Goal: Task Accomplishment & Management: Manage account settings

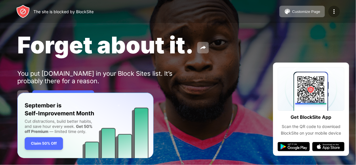
click at [334, 14] on img at bounding box center [333, 11] width 7 height 7
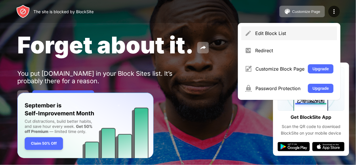
click at [305, 35] on div "Edit Block List" at bounding box center [294, 33] width 78 height 6
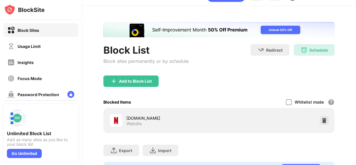
scroll to position [26, 0]
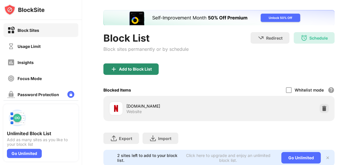
click at [144, 69] on div "Add to Block List" at bounding box center [135, 69] width 33 height 5
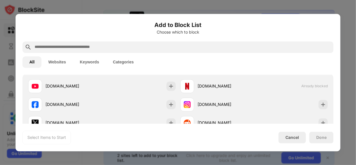
scroll to position [104, 0]
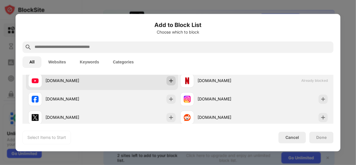
click at [170, 77] on div at bounding box center [170, 80] width 9 height 9
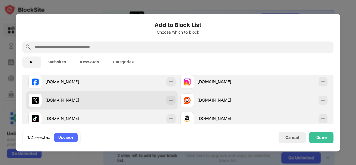
scroll to position [131, 0]
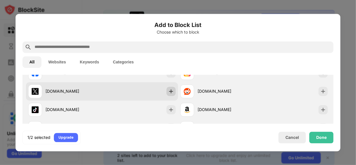
click at [170, 92] on img at bounding box center [171, 92] width 6 height 6
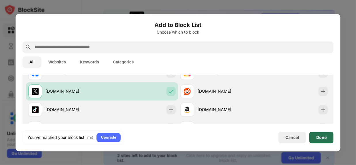
click at [315, 139] on div "Done" at bounding box center [321, 138] width 24 height 12
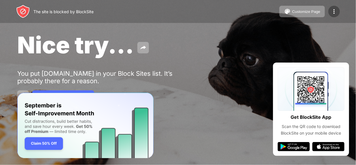
click at [334, 8] on img at bounding box center [333, 11] width 7 height 7
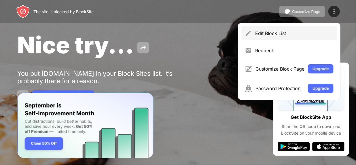
click at [277, 29] on div "Edit Block List" at bounding box center [288, 33] width 95 height 14
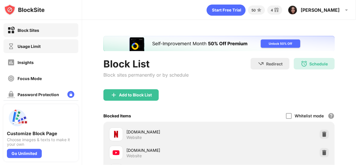
click at [29, 43] on div "Usage Limit" at bounding box center [23, 46] width 33 height 7
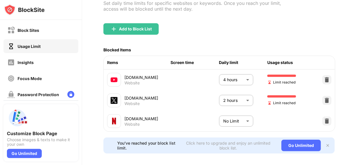
scroll to position [52, 0]
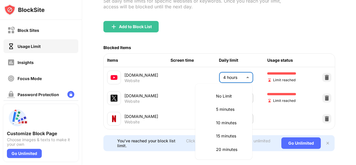
click at [231, 74] on body "Block Sites Usage Limit Insights Focus Mode Password Protection Custom Block Pa…" at bounding box center [178, 82] width 356 height 165
click at [323, 75] on div at bounding box center [178, 82] width 356 height 165
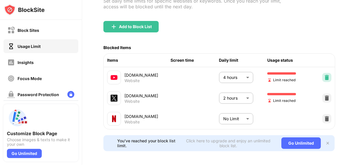
click at [324, 75] on img at bounding box center [327, 78] width 6 height 6
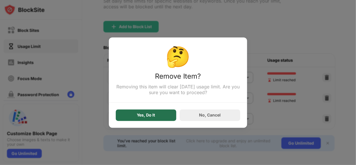
click at [151, 118] on div "Yes, Do It" at bounding box center [146, 115] width 18 height 5
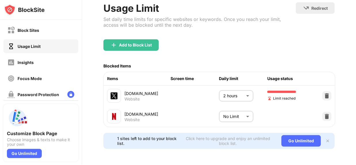
scroll to position [39, 0]
click at [325, 93] on img at bounding box center [327, 96] width 6 height 6
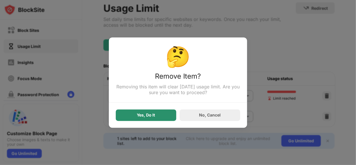
click at [163, 116] on div "Yes, Do It" at bounding box center [146, 116] width 60 height 12
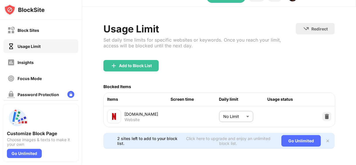
scroll to position [18, 0]
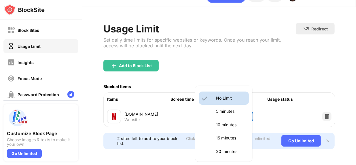
click at [234, 112] on body "Block Sites Usage Limit Insights Focus Mode Password Protection Custom Block Pa…" at bounding box center [178, 82] width 356 height 165
click at [264, 47] on div at bounding box center [178, 82] width 356 height 165
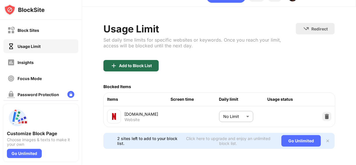
click at [148, 60] on div "Add to Block List" at bounding box center [130, 66] width 55 height 12
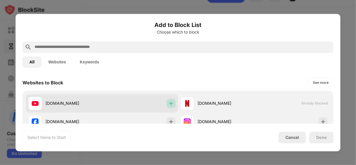
click at [166, 107] on div at bounding box center [170, 103] width 9 height 9
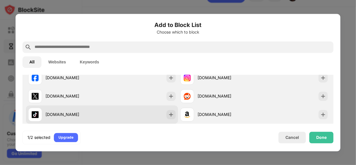
scroll to position [52, 0]
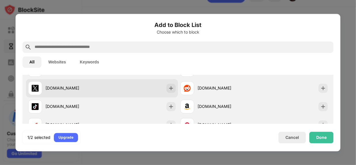
click at [172, 89] on img at bounding box center [171, 88] width 6 height 6
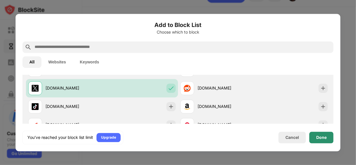
click at [318, 137] on div "Done" at bounding box center [321, 137] width 10 height 5
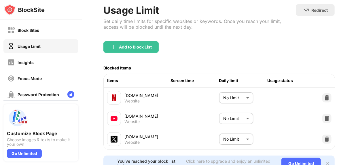
scroll to position [44, 0]
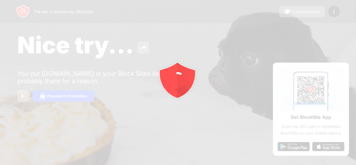
click at [157, 97] on icon "animation" at bounding box center [178, 83] width 104 height 104
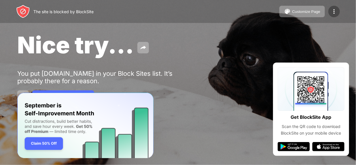
click at [333, 13] on img at bounding box center [333, 11] width 7 height 7
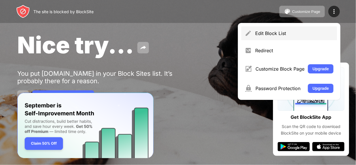
click at [309, 27] on div "Edit Block List" at bounding box center [288, 33] width 95 height 14
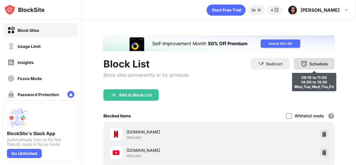
click at [320, 66] on div "Schedule 08:10 to 11:00 14:00 to 19:30 Mon,Tue,Wed,Thu,Fri" at bounding box center [313, 64] width 41 height 12
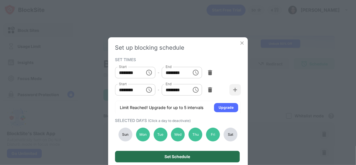
click at [182, 154] on div "Set Schedule" at bounding box center [177, 157] width 125 height 12
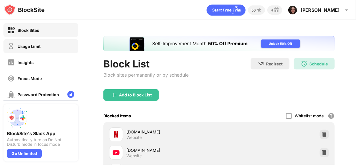
click at [46, 43] on div "Usage Limit" at bounding box center [40, 46] width 75 height 14
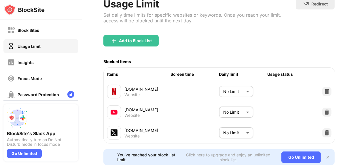
scroll to position [52, 0]
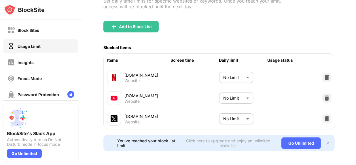
click at [248, 78] on body "Block Sites Usage Limit Insights Focus Mode Password Protection Custom Block Pa…" at bounding box center [178, 82] width 356 height 165
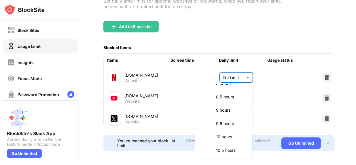
scroll to position [353, 0]
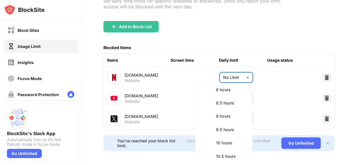
click at [224, 148] on li "10 hours" at bounding box center [223, 143] width 50 height 13
type input "***"
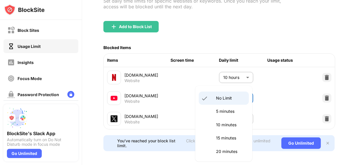
click at [242, 102] on body "Block Sites Usage Limit Insights Focus Mode Password Protection Custom Block Pa…" at bounding box center [178, 82] width 356 height 165
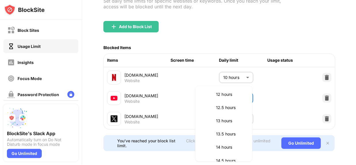
scroll to position [392, 0]
click at [233, 107] on p "10 hours" at bounding box center [230, 107] width 29 height 6
type input "***"
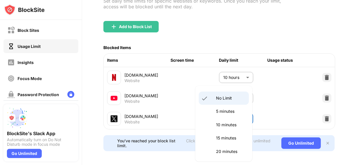
click at [232, 122] on body "Block Sites Usage Limit Insights Focus Mode Password Protection Custom Block Pa…" at bounding box center [178, 82] width 356 height 165
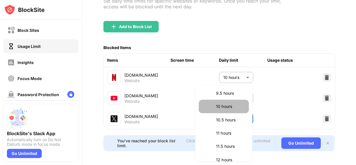
click at [227, 108] on p "10 hours" at bounding box center [230, 107] width 29 height 6
type input "***"
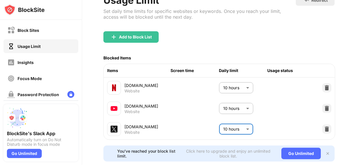
scroll to position [60, 0]
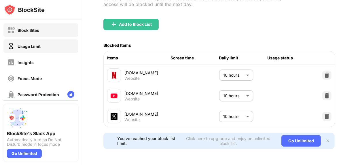
click at [52, 28] on div "Block Sites" at bounding box center [40, 30] width 75 height 14
